Goal: Find contact information: Find contact information

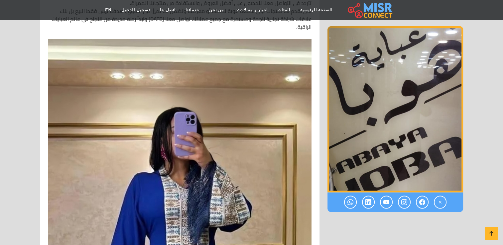
scroll to position [1057, 0]
click at [312, 10] on link "الصفحة الرئيسية" at bounding box center [316, 10] width 42 height 13
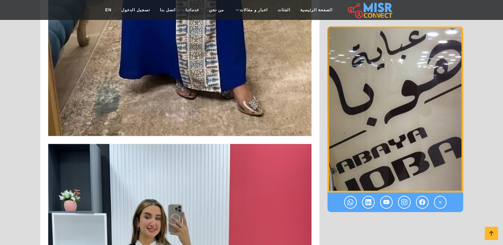
scroll to position [1473, 0]
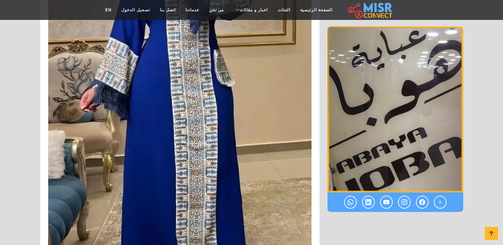
scroll to position [1268, 0]
click at [163, 33] on img at bounding box center [179, 79] width 263 height 503
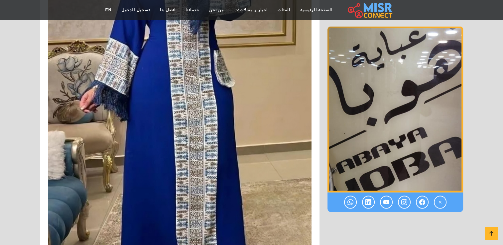
click at [163, 33] on img at bounding box center [179, 79] width 263 height 503
click at [351, 203] on icon at bounding box center [350, 202] width 6 height 11
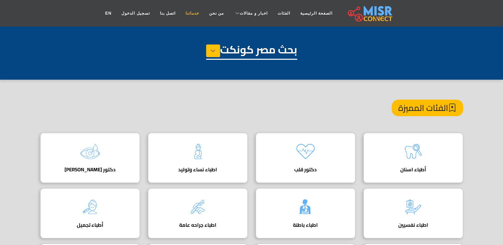
click at [193, 15] on link "خدماتنا" at bounding box center [192, 13] width 24 height 13
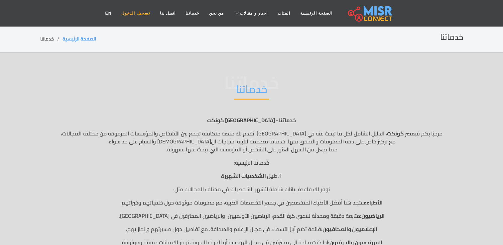
click at [147, 18] on link "تسجيل الدخول" at bounding box center [135, 13] width 38 height 13
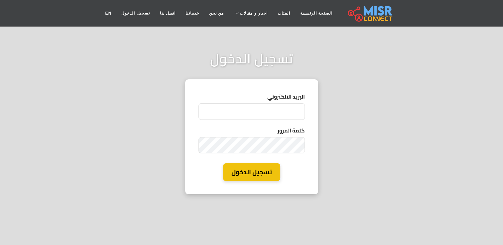
click at [169, 77] on div "تسجيل الدخول البريد الالكتروني كلمة المرور تسجيل الدخول" at bounding box center [251, 122] width 503 height 245
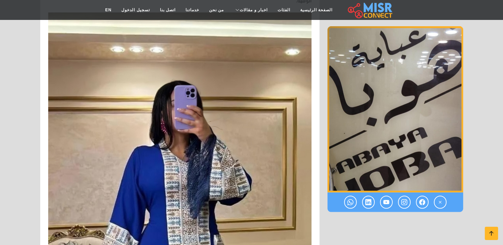
scroll to position [1085, 0]
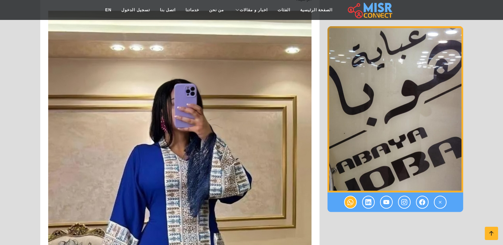
click at [349, 203] on icon at bounding box center [350, 202] width 6 height 11
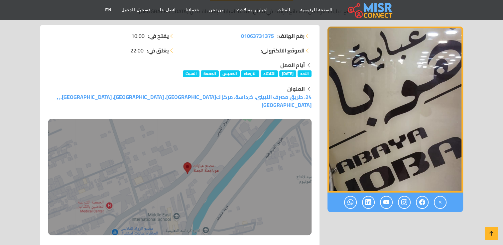
scroll to position [99, 0]
